Goal: Task Accomplishment & Management: Use online tool/utility

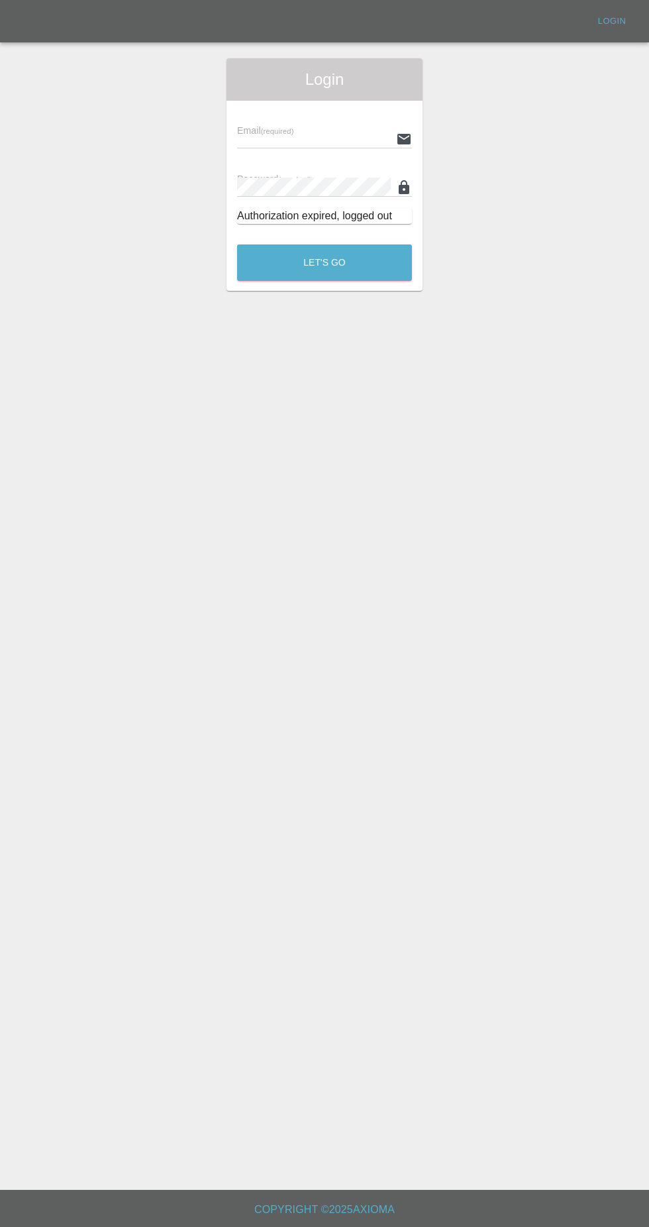
click at [280, 136] on input "text" at bounding box center [314, 138] width 154 height 19
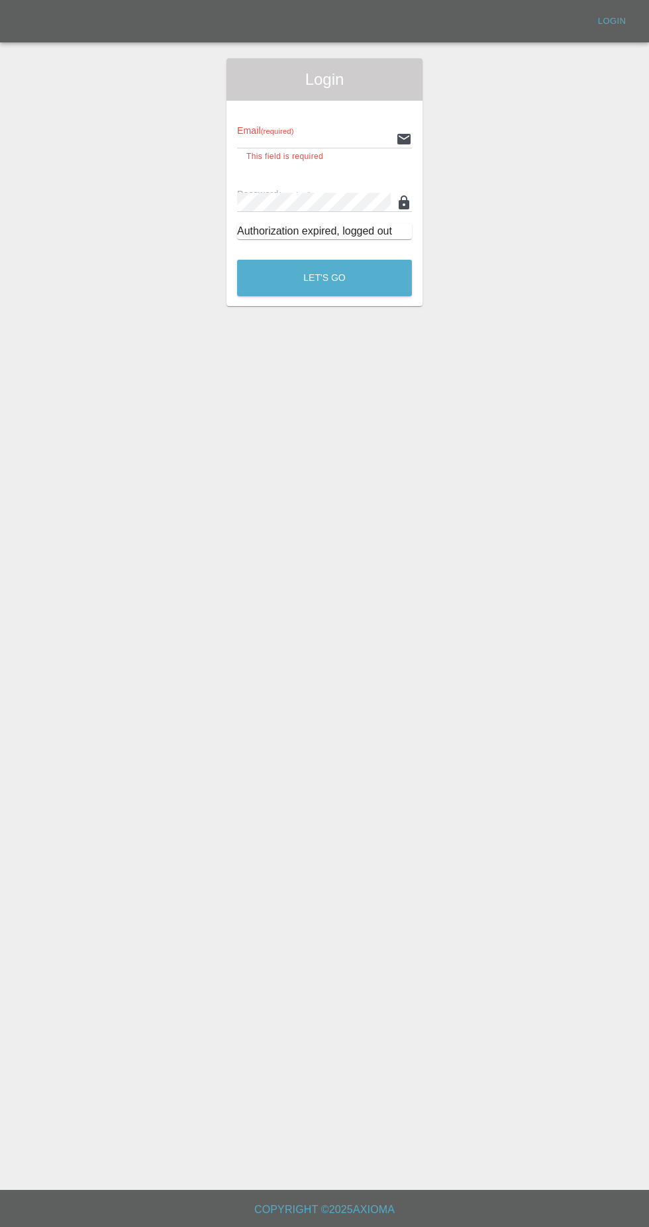
type input "[EMAIL_ADDRESS][DOMAIN_NAME]"
click at [237, 260] on button "Let's Go" at bounding box center [324, 278] width 175 height 36
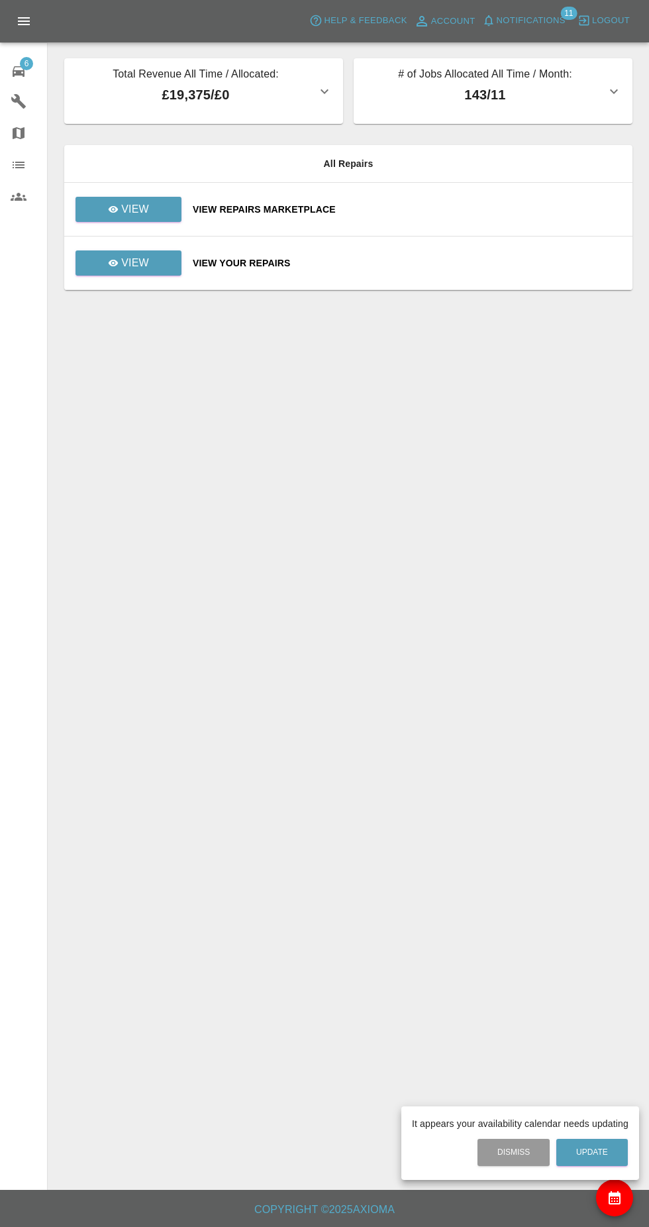
click at [121, 220] on div at bounding box center [324, 613] width 649 height 1227
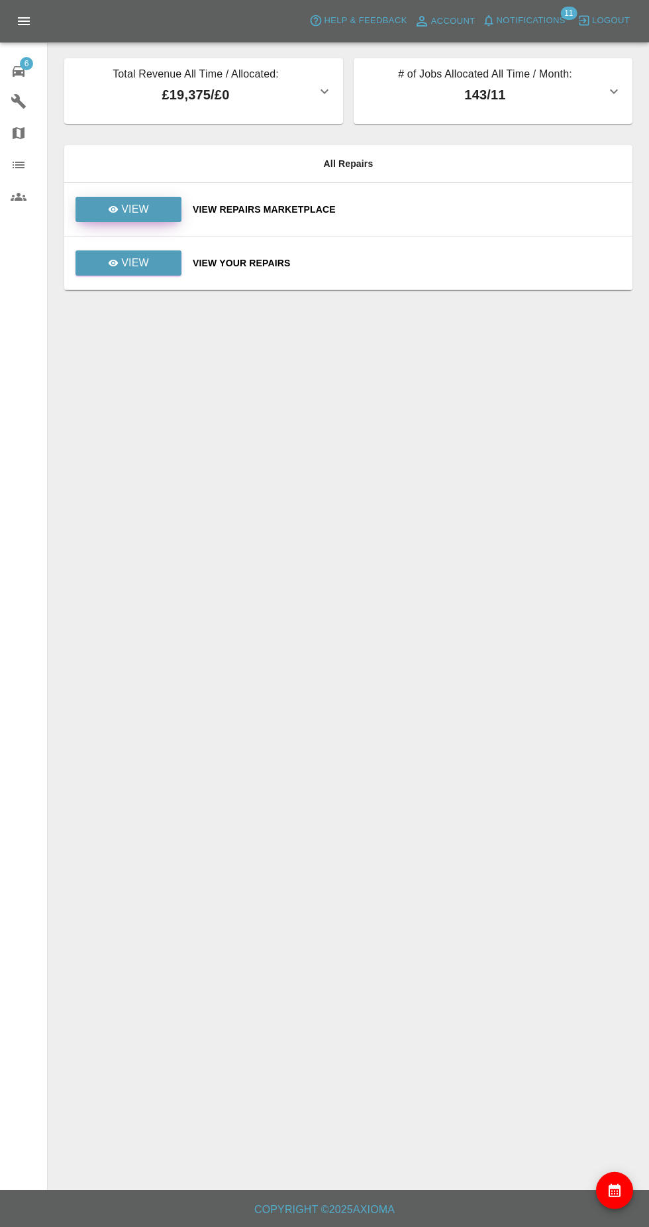
click at [114, 209] on icon at bounding box center [114, 209] width 10 height 7
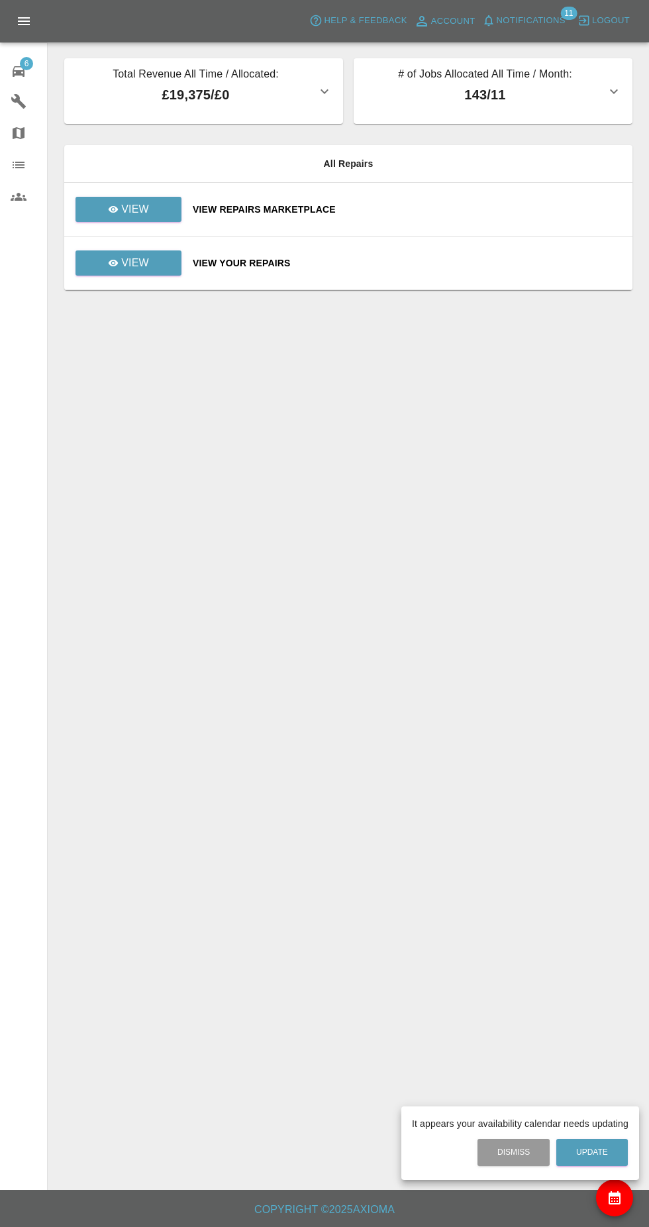
click at [112, 266] on div at bounding box center [324, 613] width 649 height 1227
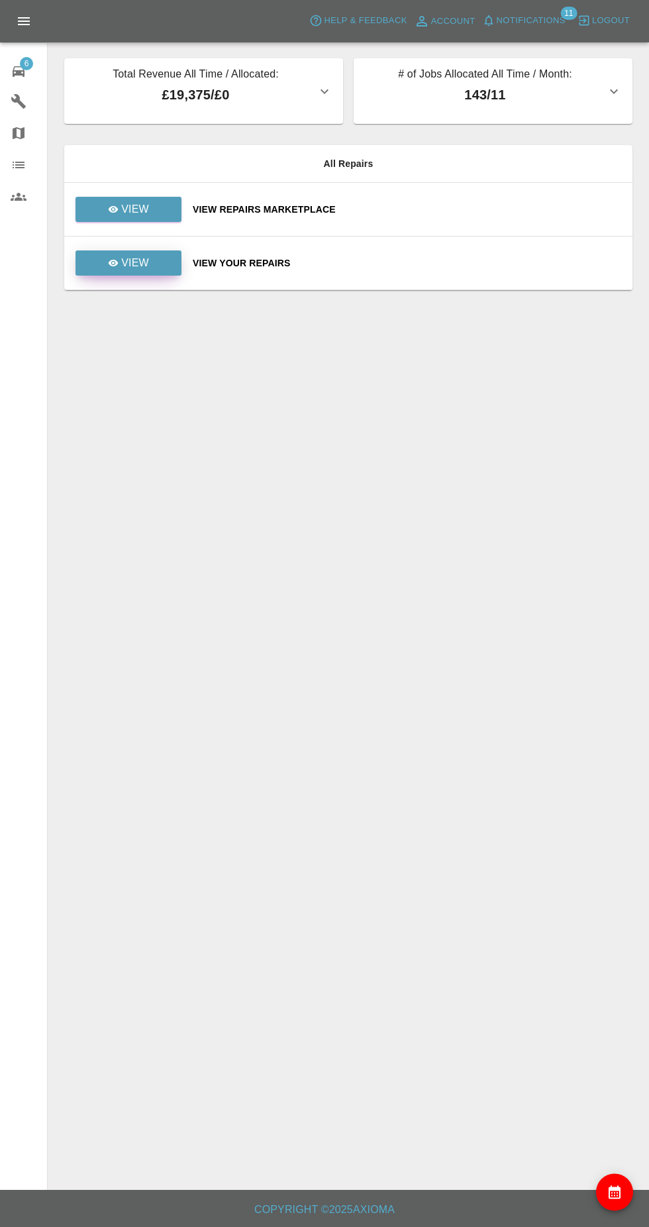
click at [114, 263] on icon at bounding box center [114, 263] width 10 height 7
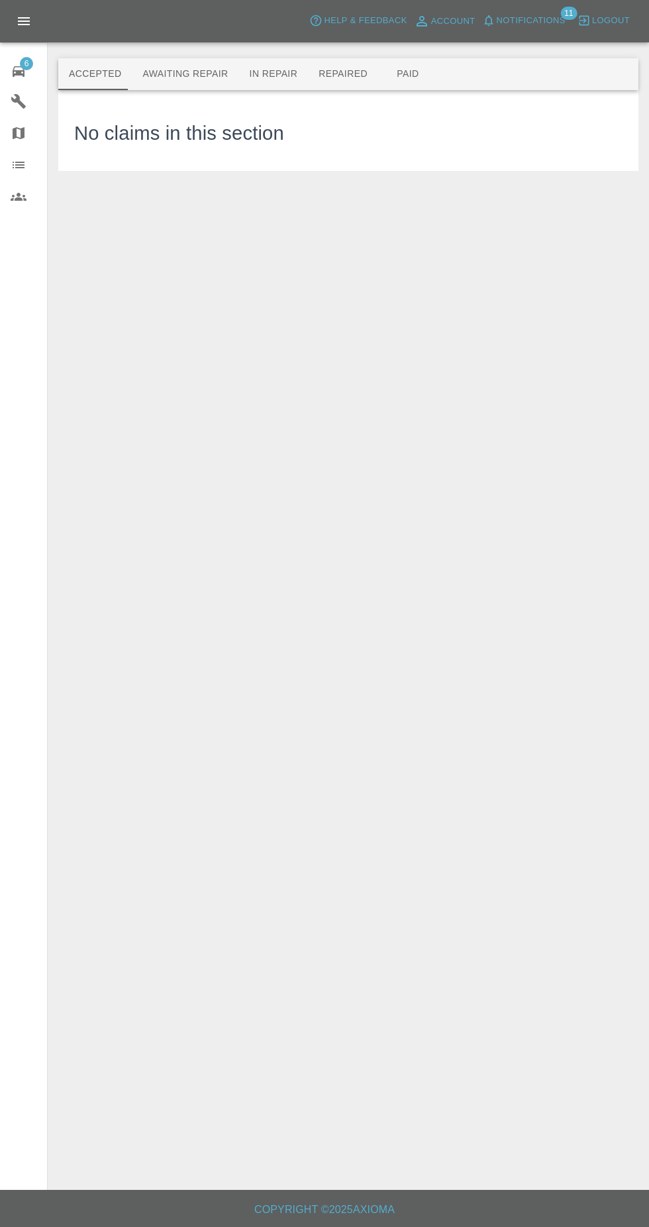
click at [391, 74] on button "Paid" at bounding box center [408, 74] width 60 height 32
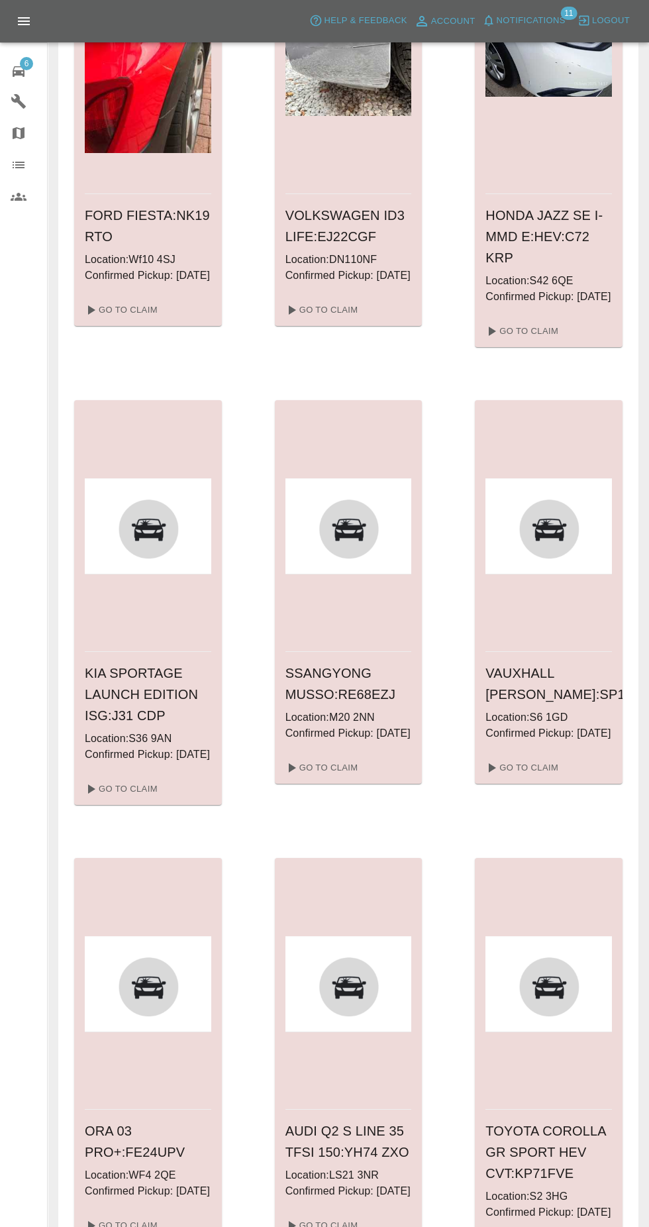
scroll to position [1092, 0]
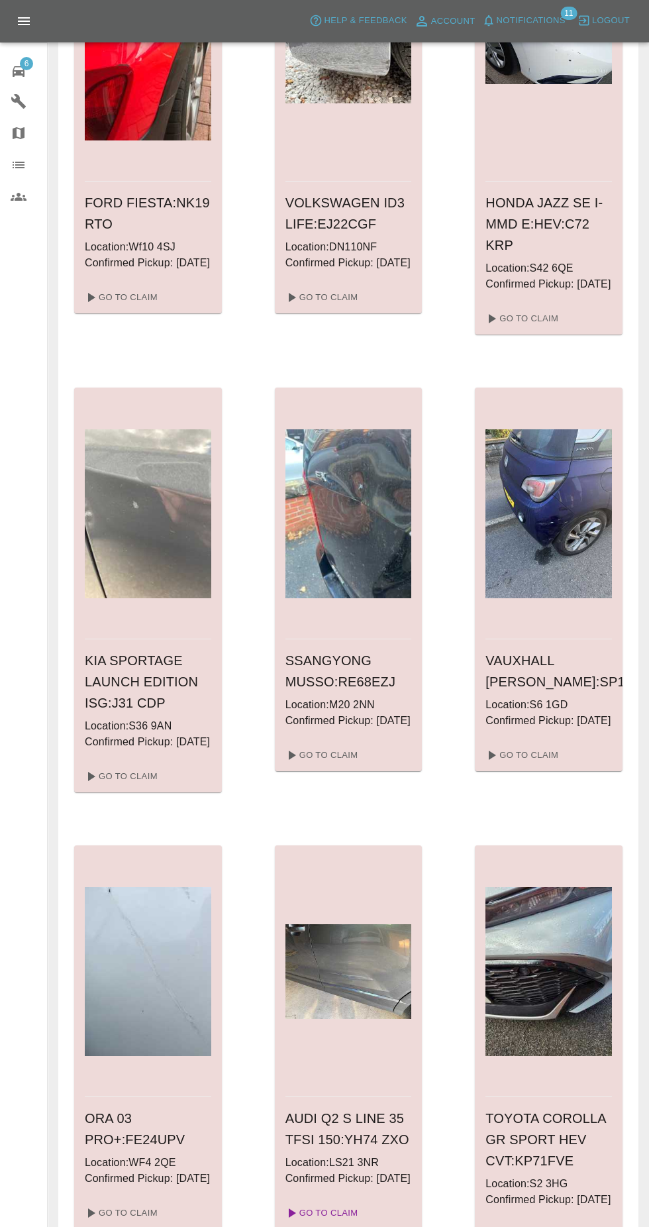
click at [324, 1224] on link "Go To Claim" at bounding box center [320, 1212] width 81 height 21
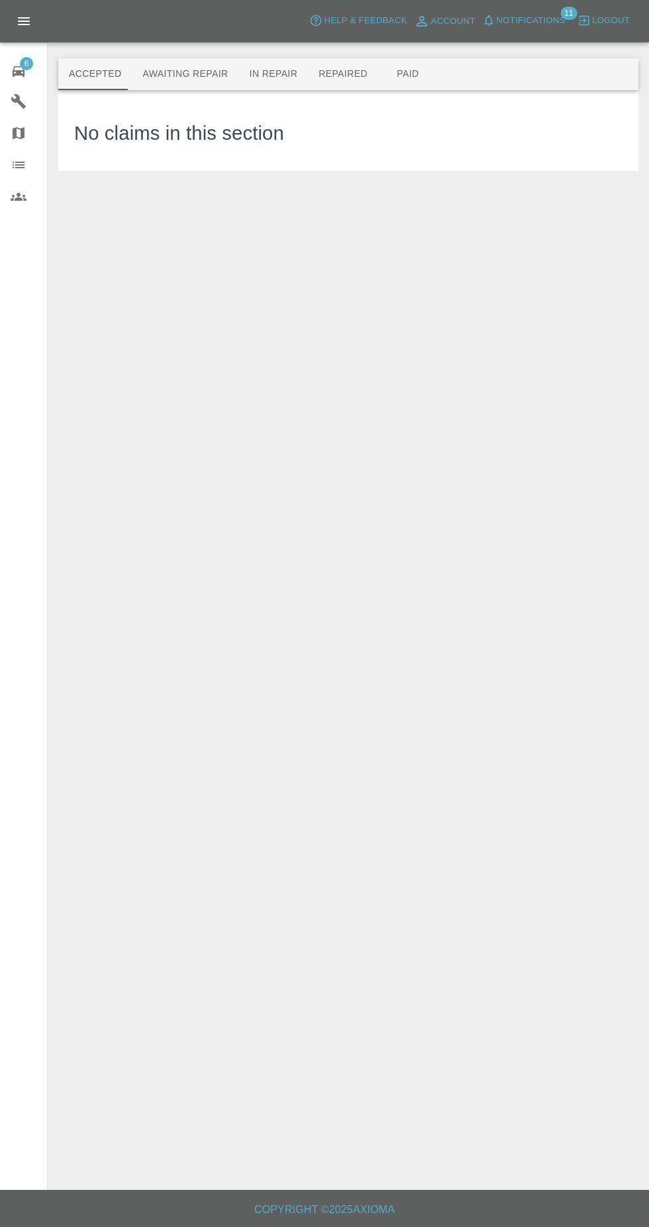
scroll to position [128, 0]
